Goal: Information Seeking & Learning: Learn about a topic

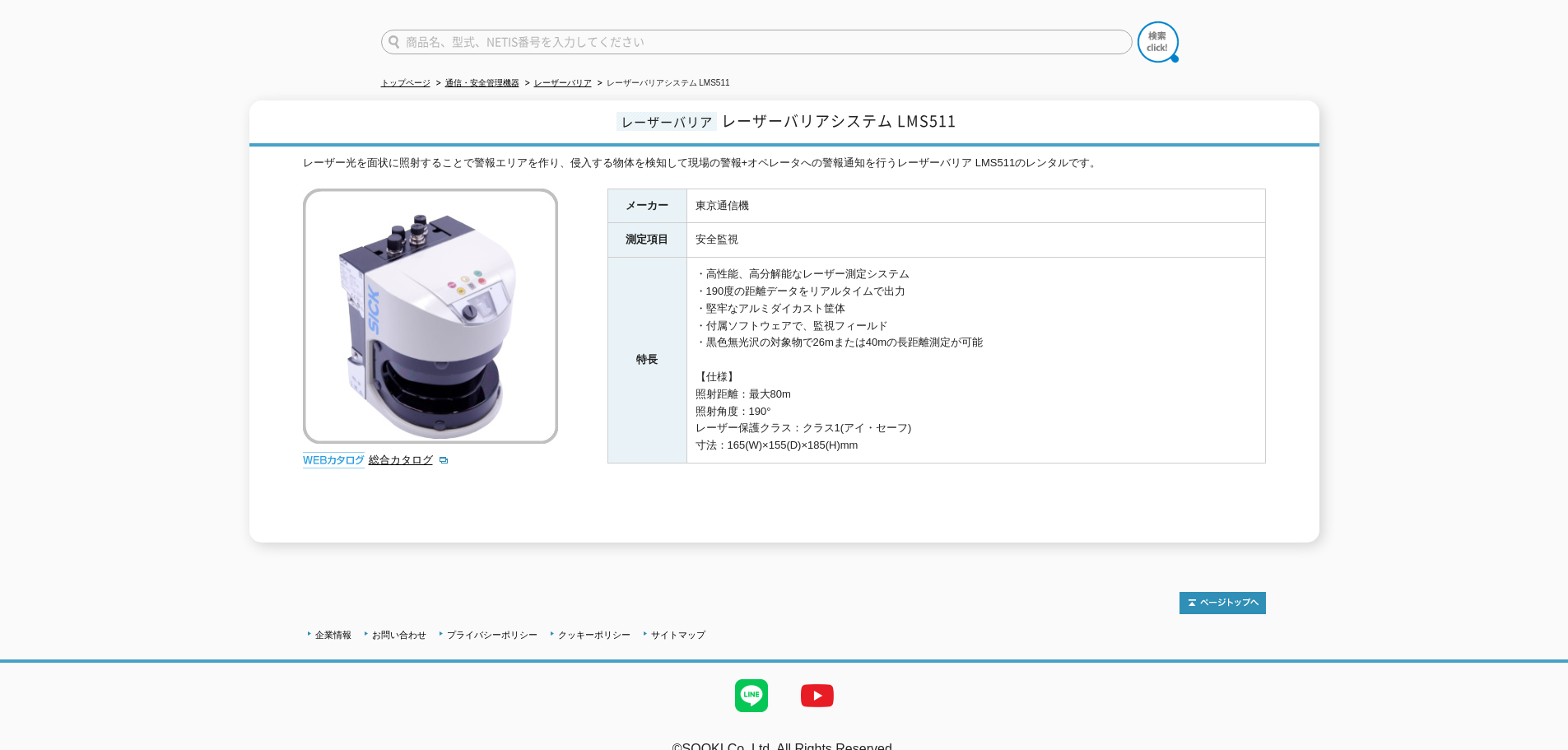
scroll to position [134, 0]
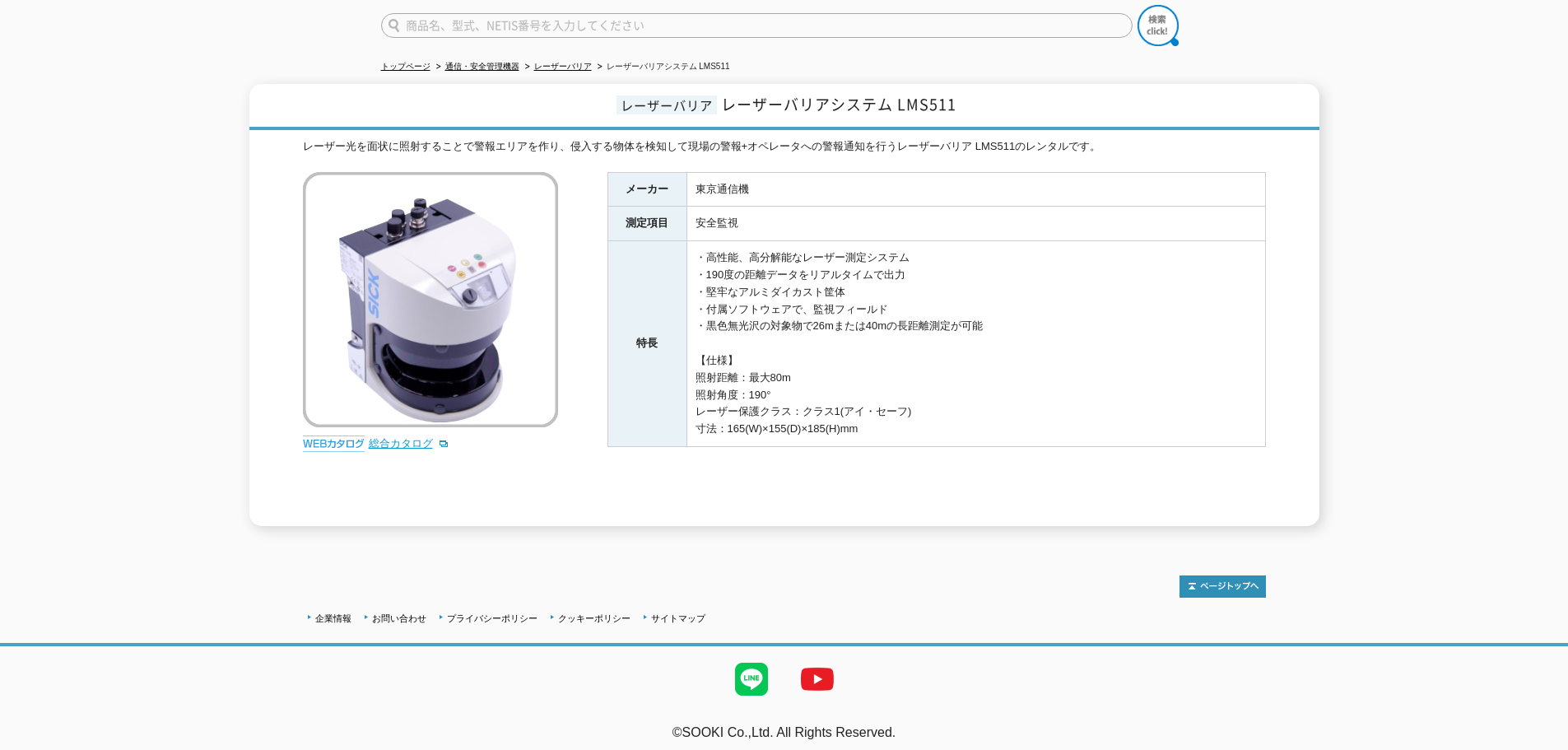
click at [408, 437] on link "総合カタログ" at bounding box center [409, 443] width 80 height 12
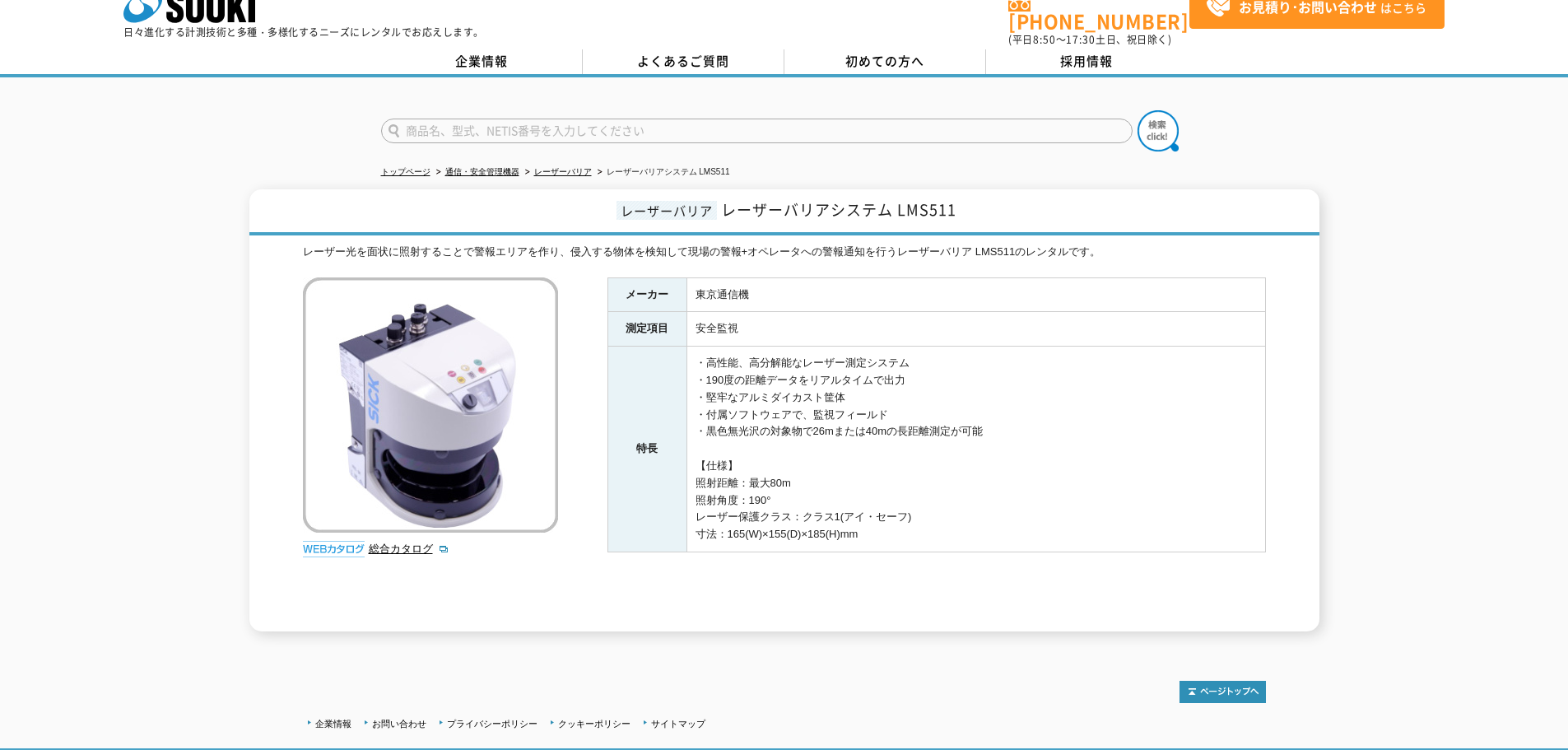
scroll to position [25, 0]
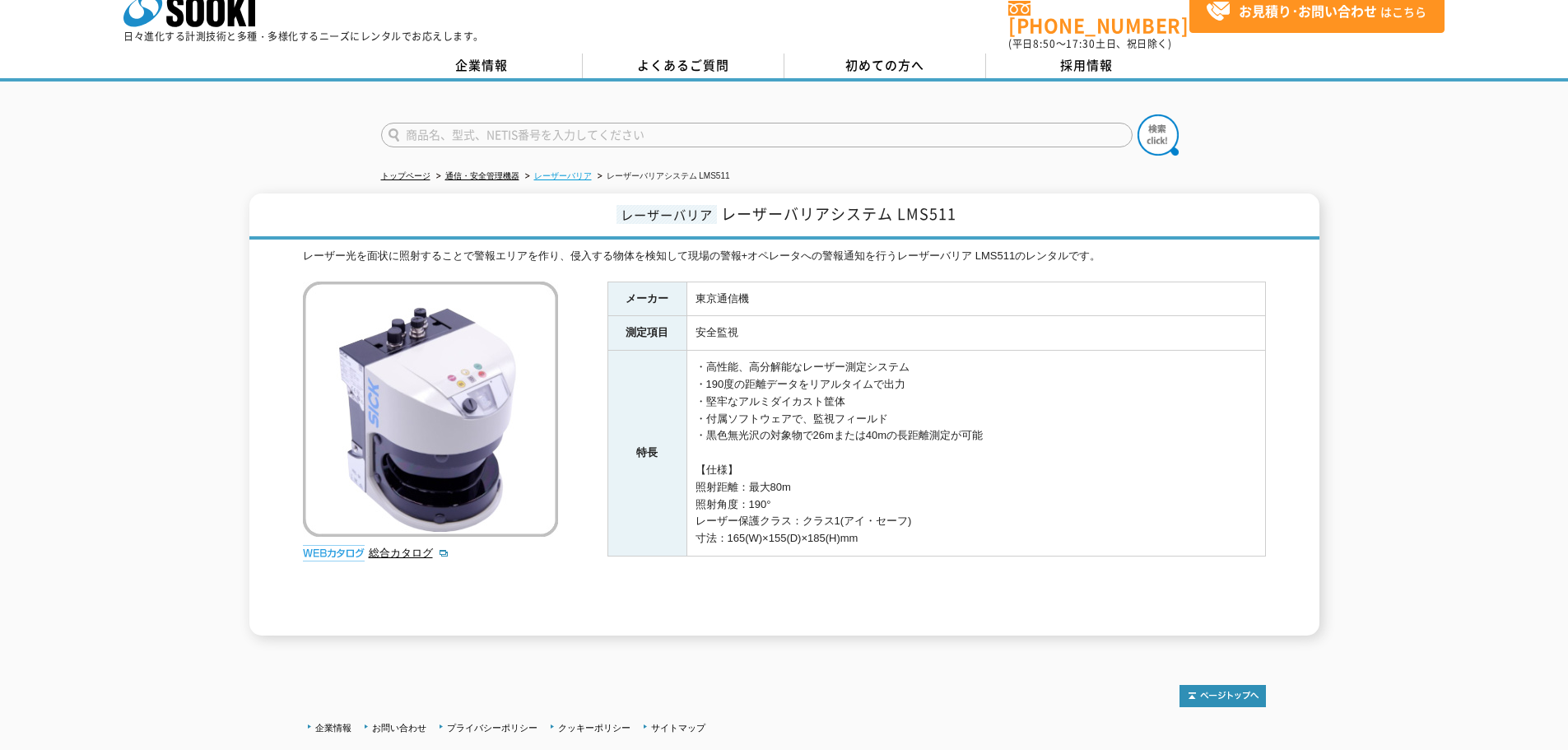
click at [563, 171] on link "レーザーバリア" at bounding box center [563, 176] width 57 height 9
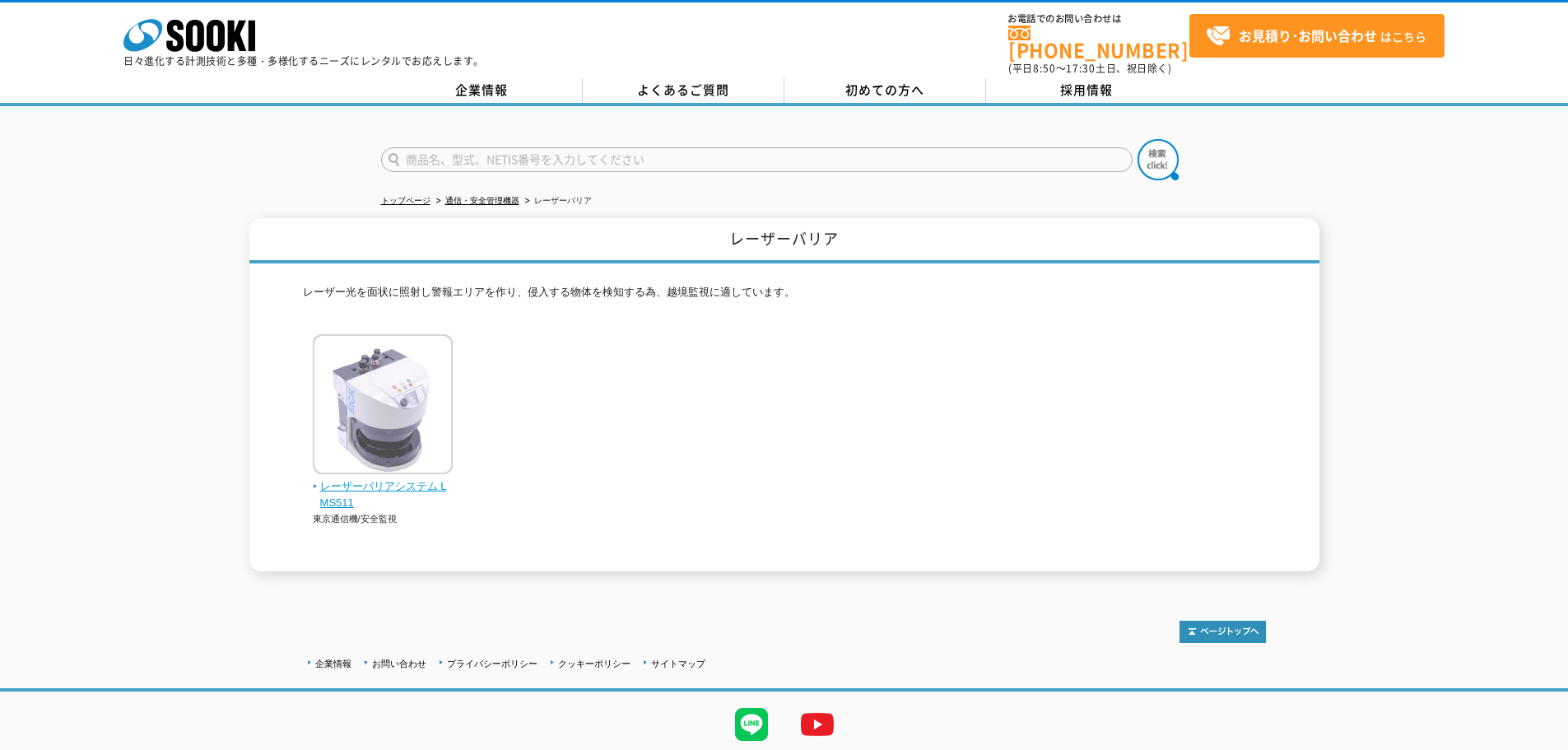
click at [414, 479] on span "レーザーバリアシステム LMS511" at bounding box center [383, 496] width 140 height 34
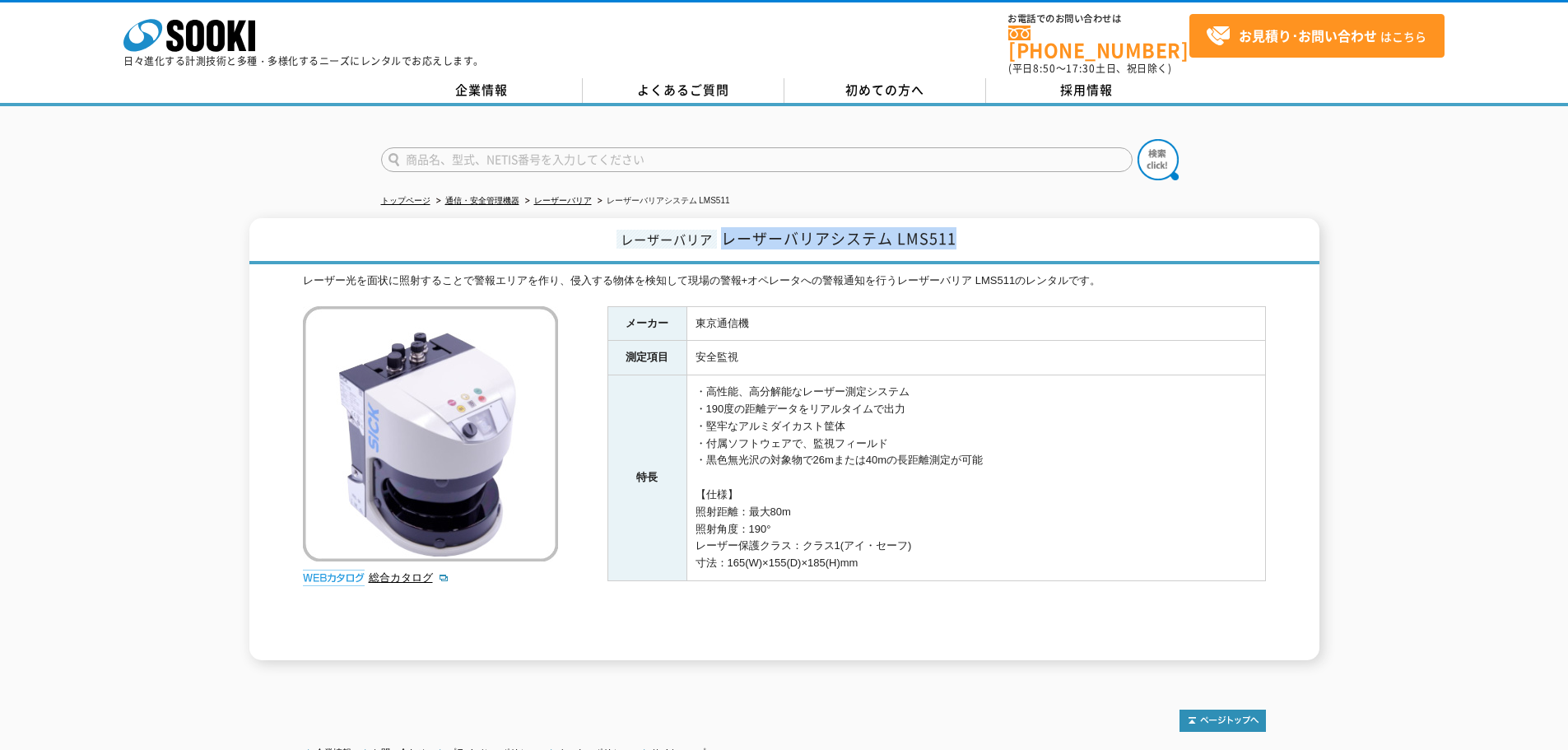
drag, startPoint x: 727, startPoint y: 229, endPoint x: 967, endPoint y: 226, distance: 240.0
click at [967, 226] on h1 "レーザーバリア レーザーバリアシステム LMS511" at bounding box center [784, 241] width 1070 height 46
copy span "レーザーバリアシステム LMS511"
